Goal: Task Accomplishment & Management: Use online tool/utility

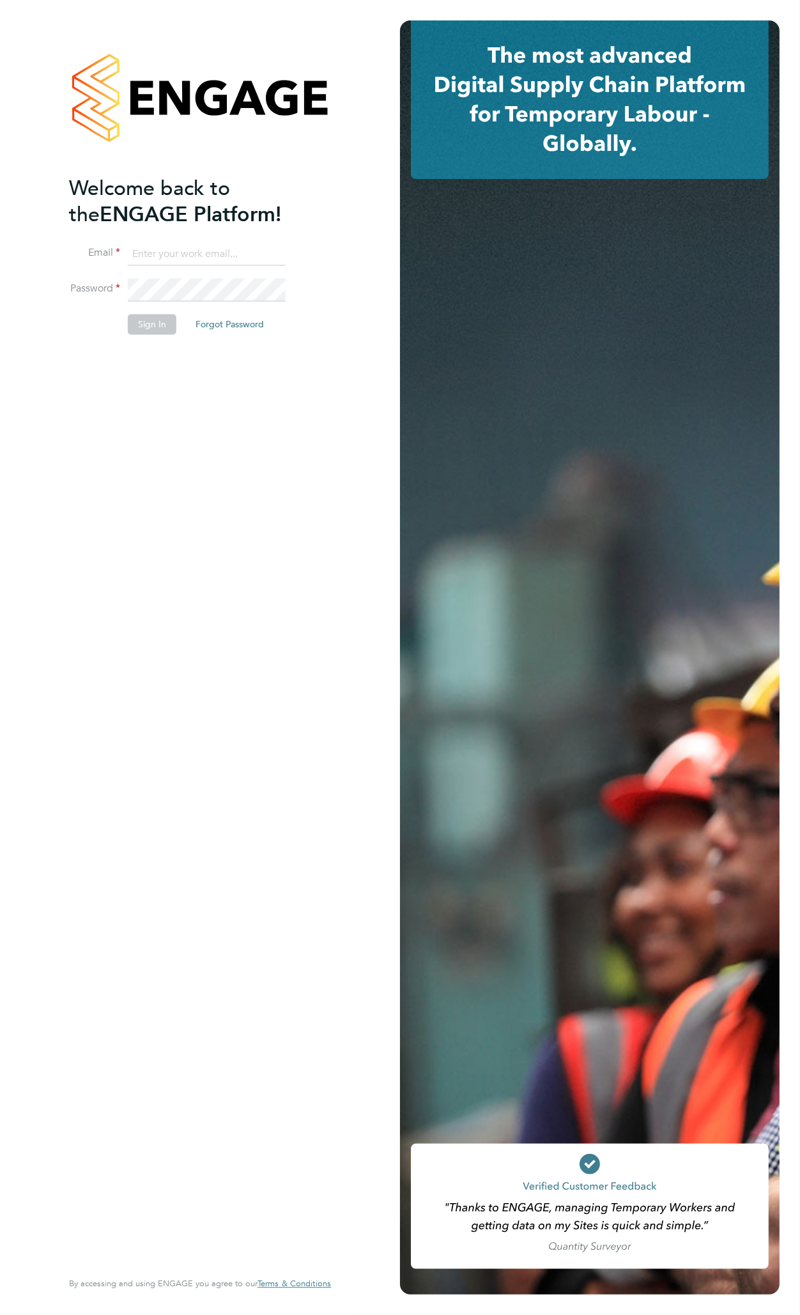
type input "danny.glass@uk.g4s.com"
click at [143, 325] on button "Sign In" at bounding box center [152, 324] width 49 height 20
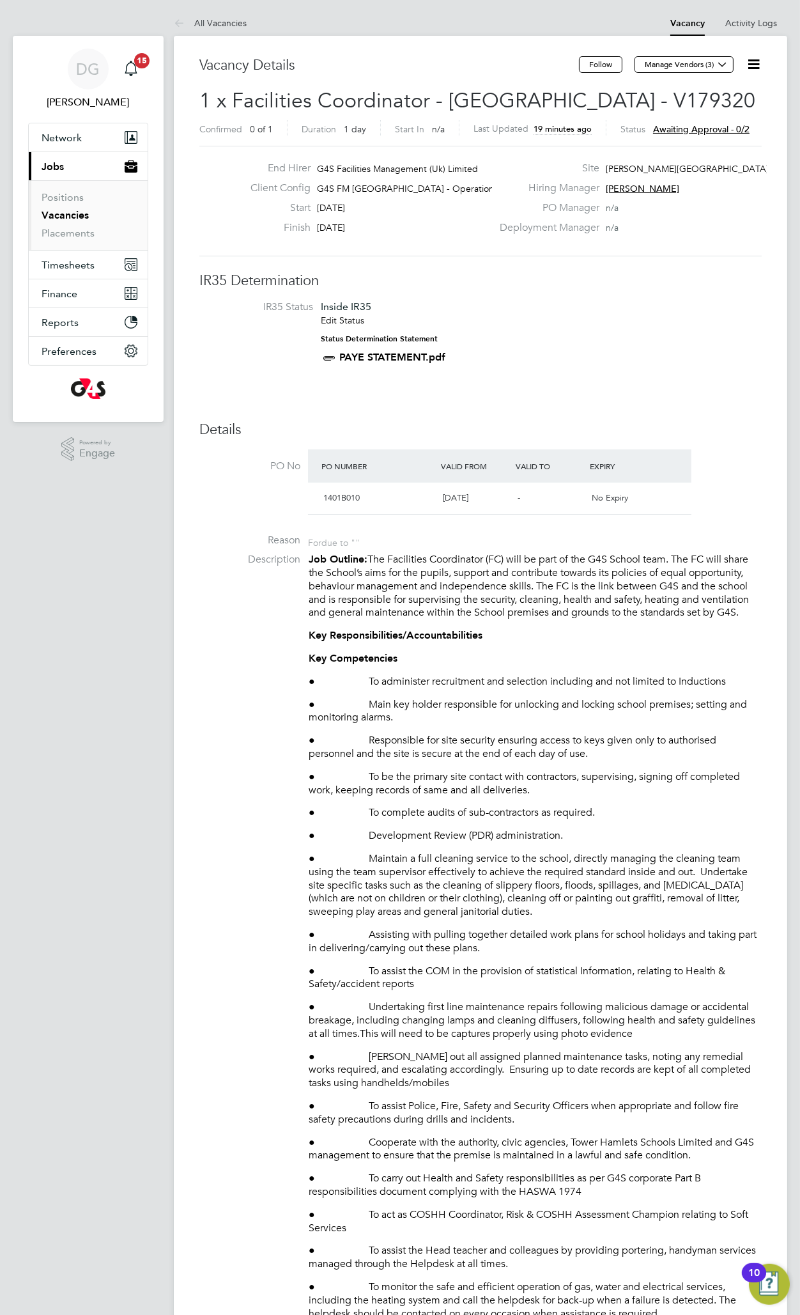
click at [750, 65] on icon at bounding box center [754, 64] width 16 height 16
click at [718, 141] on li "Approve" at bounding box center [723, 137] width 74 height 18
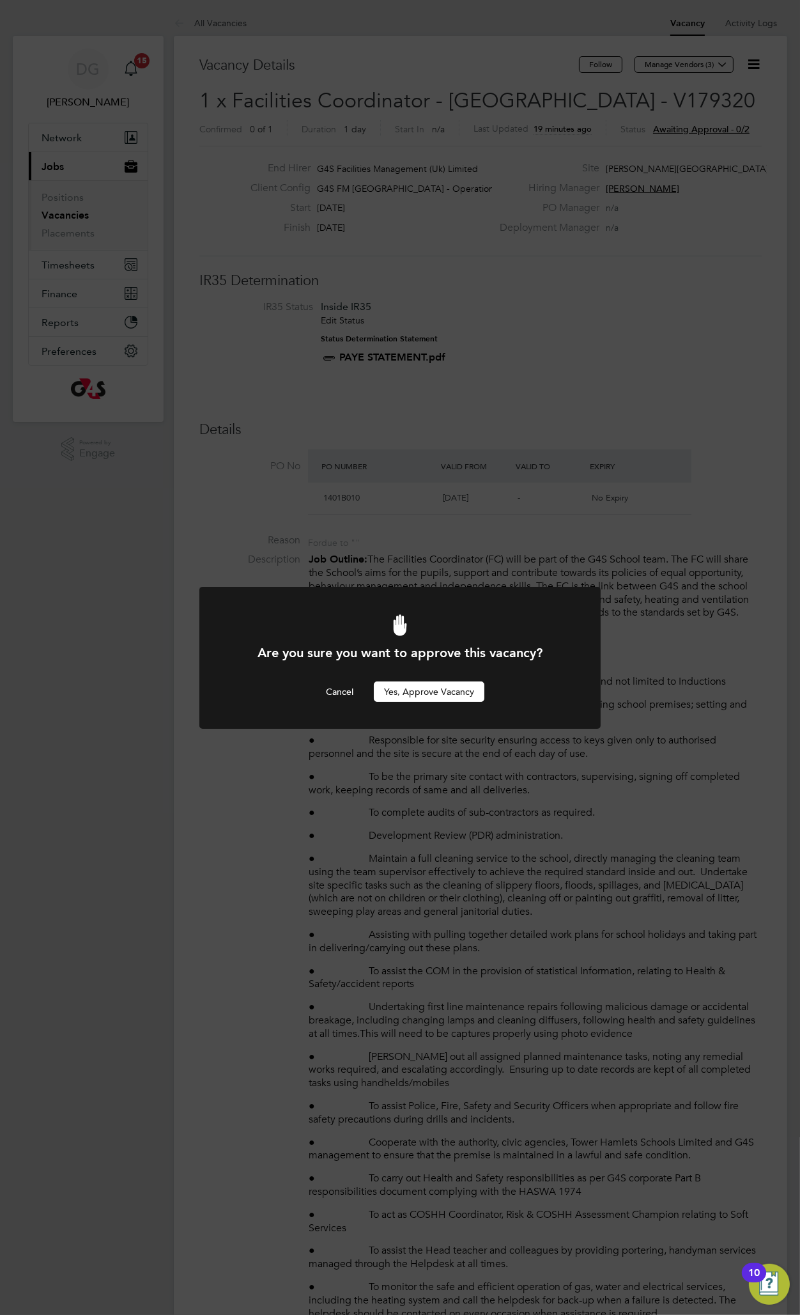
click at [414, 692] on button "Yes, Approve Vacancy" at bounding box center [429, 691] width 111 height 20
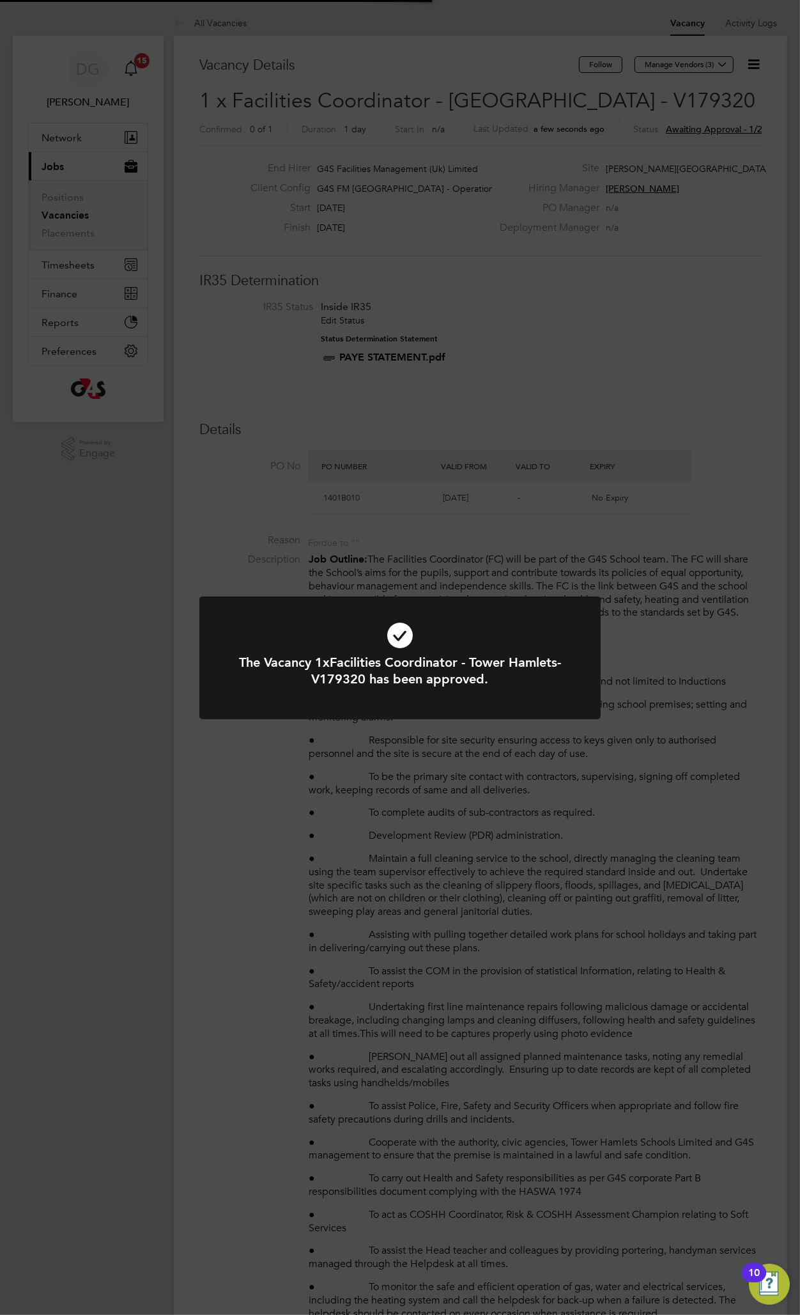
scroll to position [38, 89]
